Goal: Information Seeking & Learning: Learn about a topic

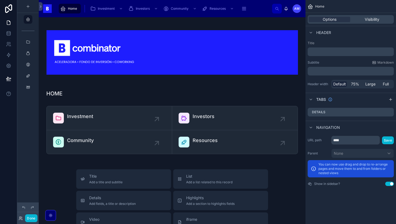
click at [37, 219] on div "Done" at bounding box center [28, 218] width 22 height 8
click at [35, 219] on button "Done" at bounding box center [31, 218] width 12 height 8
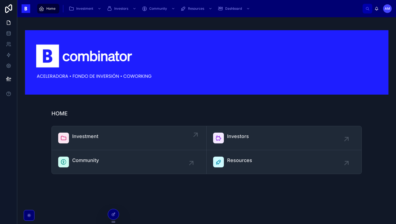
click at [83, 135] on span "Investment" at bounding box center [85, 137] width 26 height 8
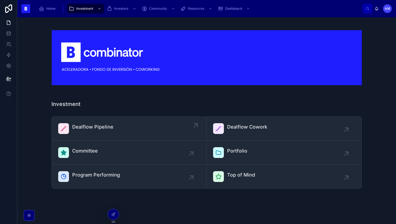
click at [98, 133] on div "Dealflow Pipeline" at bounding box center [92, 128] width 41 height 11
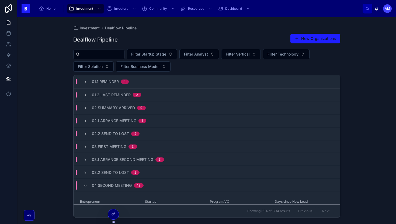
click at [121, 50] on div at bounding box center [98, 55] width 51 height 10
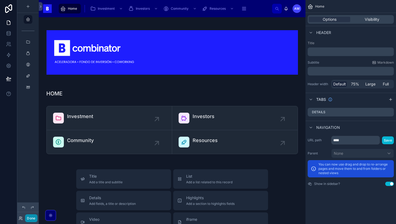
click at [32, 218] on button "Done" at bounding box center [31, 218] width 12 height 8
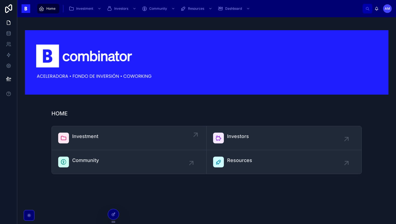
click at [103, 145] on link "Investment" at bounding box center [129, 138] width 155 height 24
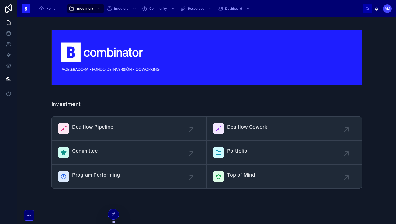
click at [114, 115] on div "Dealflow Pipeline Dealflow Cowork Committee Portfolio Program Performing Top of…" at bounding box center [207, 152] width 370 height 77
click at [112, 128] on div "Dealflow Pipeline" at bounding box center [129, 128] width 142 height 11
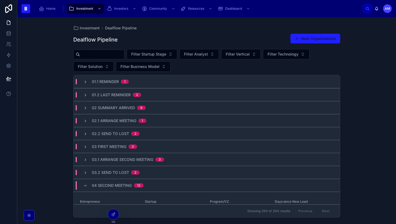
click at [105, 55] on input "text" at bounding box center [102, 55] width 44 height 8
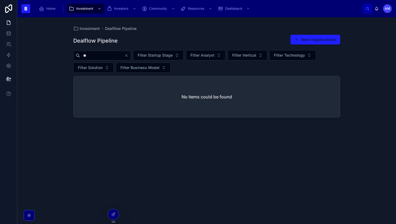
type input "*"
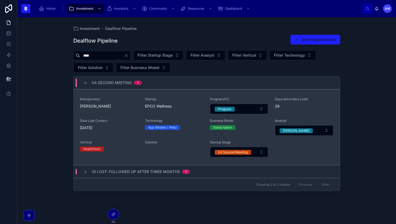
type input "****"
click at [114, 116] on div "Entrepreneur NIEVES CHISNALL Startup EPCO Wellness Program/VC Program Days sinc…" at bounding box center [207, 127] width 254 height 60
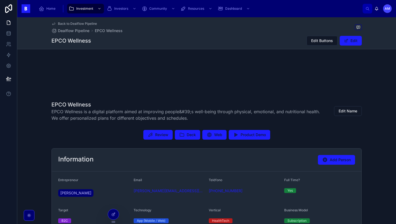
scroll to position [60, 0]
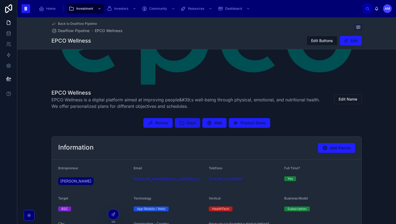
click at [185, 122] on button "Deck" at bounding box center [187, 123] width 25 height 10
click at [163, 122] on span "Review" at bounding box center [161, 122] width 13 height 5
